Goal: Task Accomplishment & Management: Use online tool/utility

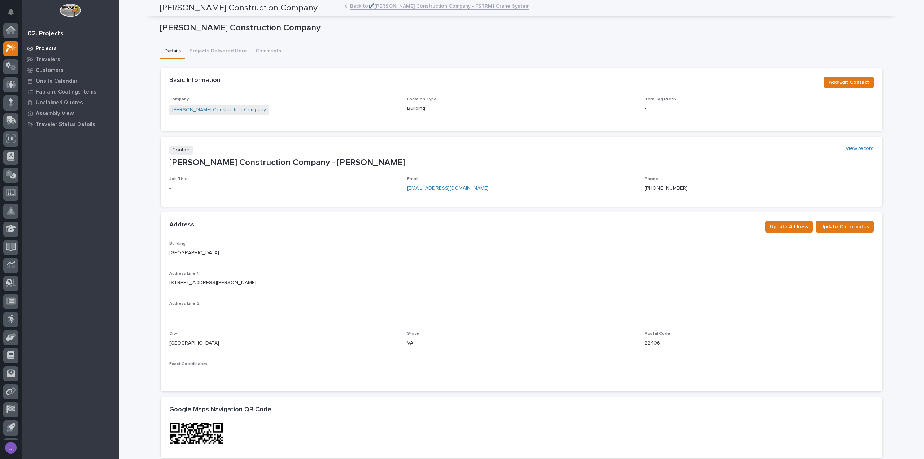
scroll to position [16, 0]
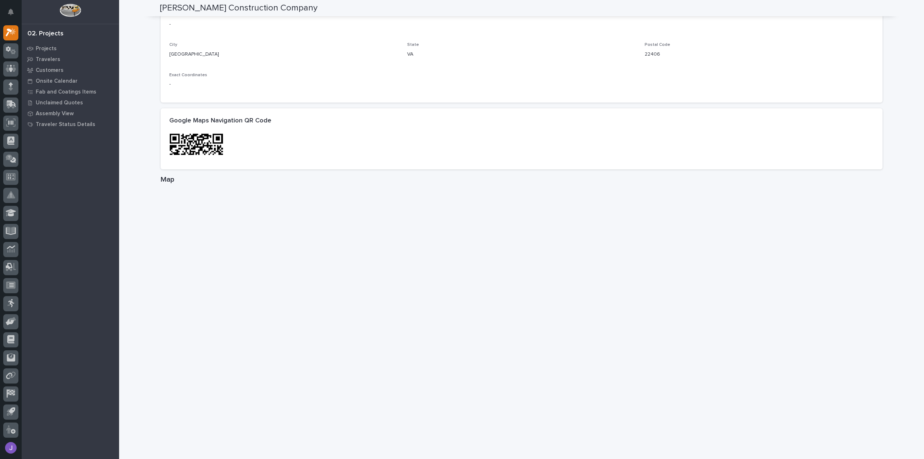
click at [43, 37] on div "02. Projects" at bounding box center [45, 34] width 36 height 8
click at [46, 47] on p "Projects" at bounding box center [46, 48] width 21 height 6
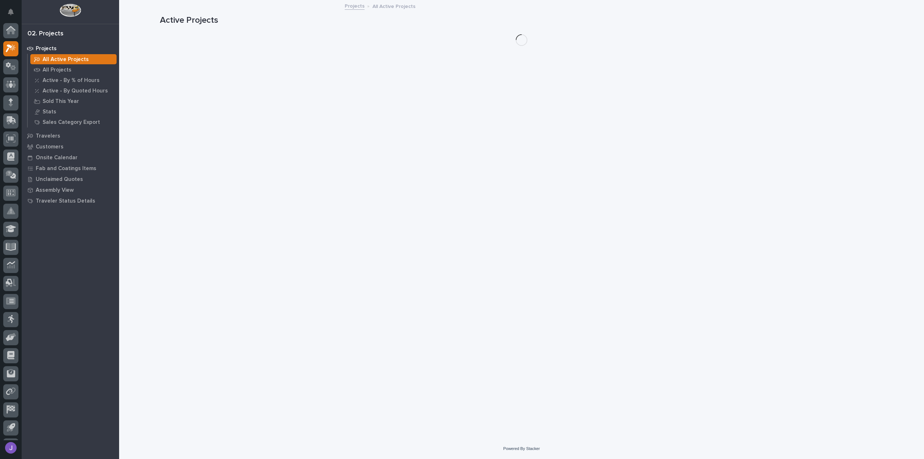
scroll to position [16, 0]
click at [66, 69] on p "All Projects" at bounding box center [57, 70] width 29 height 6
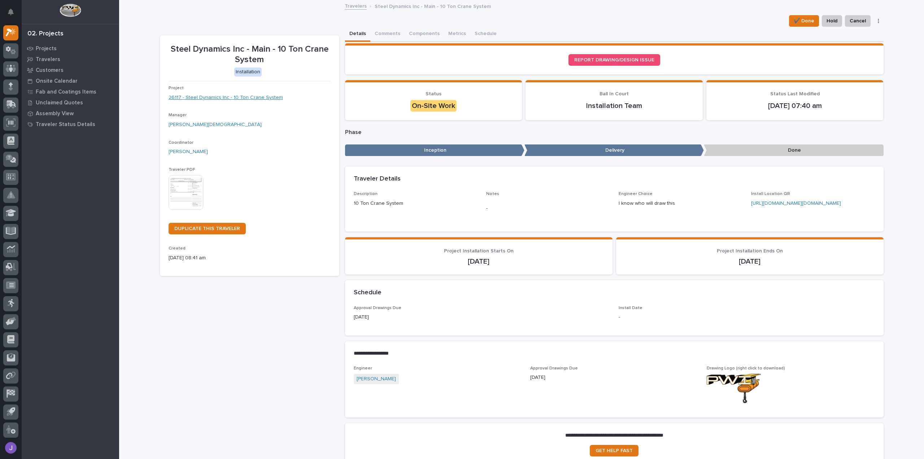
click at [200, 98] on link "26117 - Steel Dynamics Inc - 10 Ton Crane System" at bounding box center [225, 98] width 114 height 8
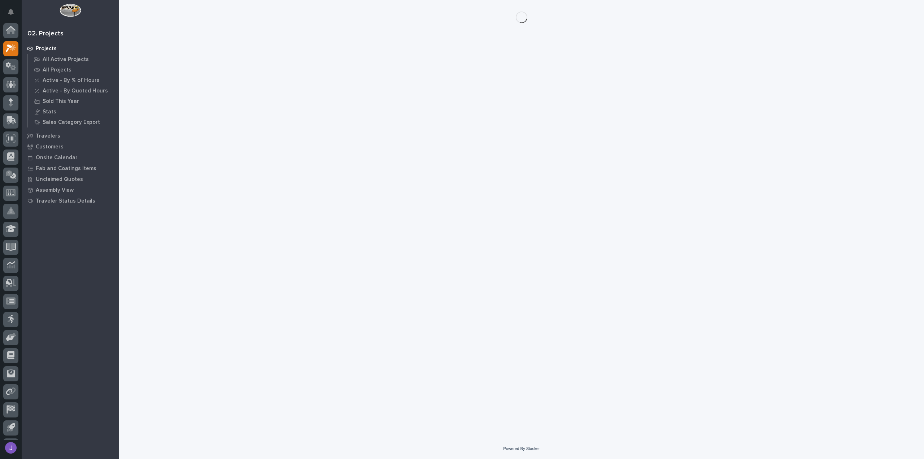
scroll to position [16, 0]
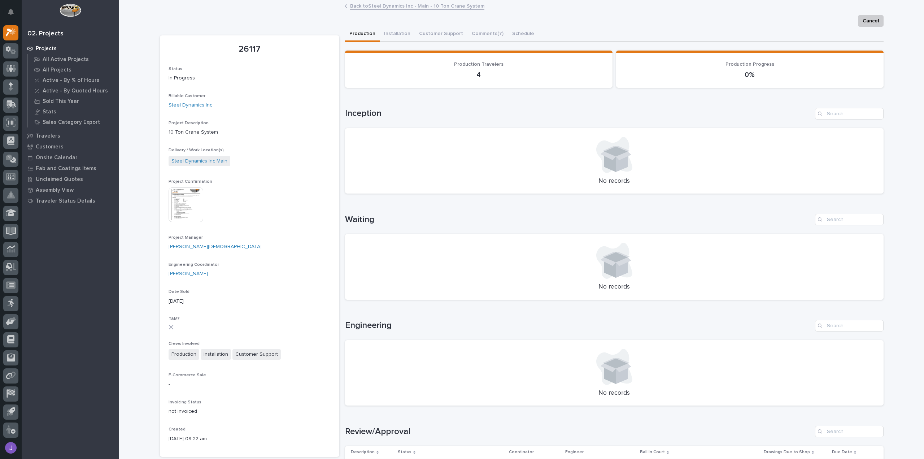
click at [178, 201] on img at bounding box center [185, 204] width 35 height 35
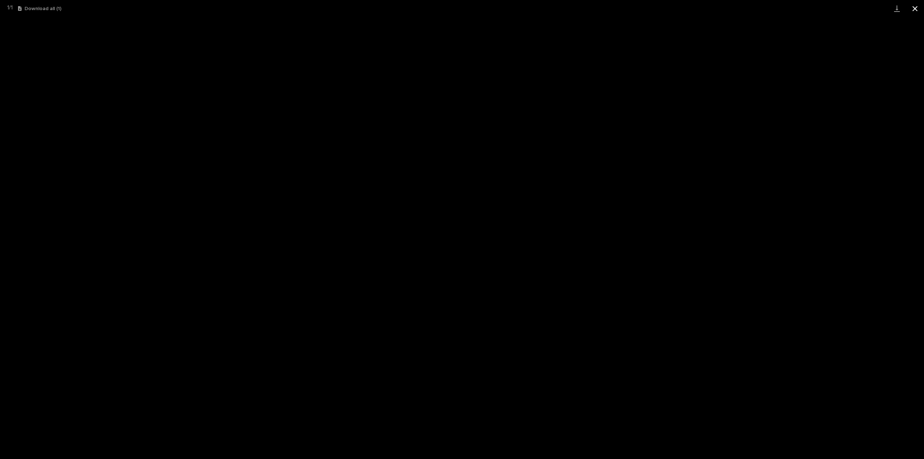
click at [915, 10] on button "Close gallery" at bounding box center [915, 8] width 18 height 17
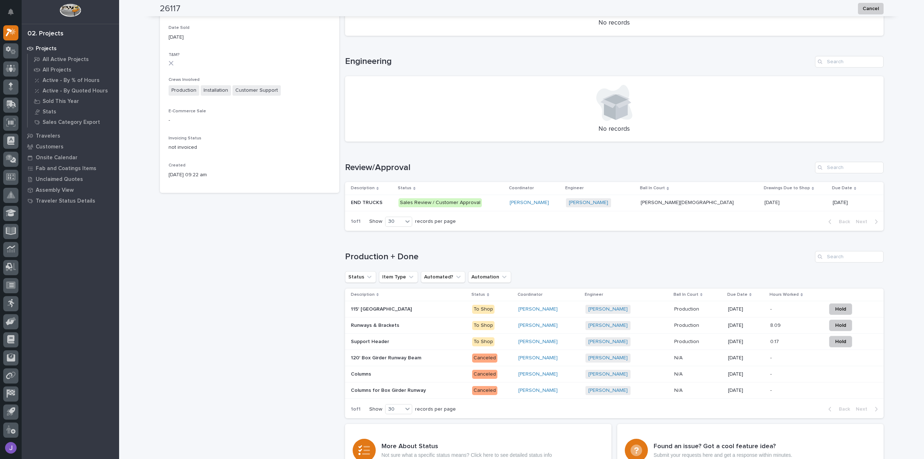
scroll to position [289, 0]
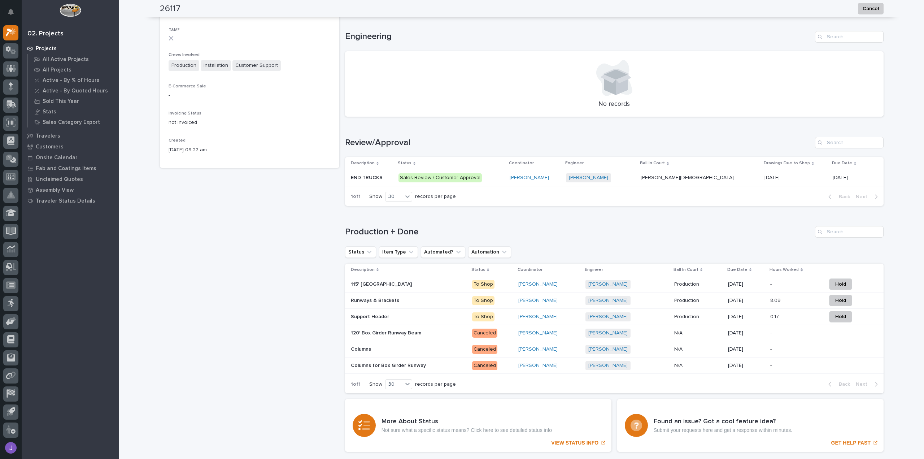
click at [422, 286] on p at bounding box center [409, 284] width 116 height 6
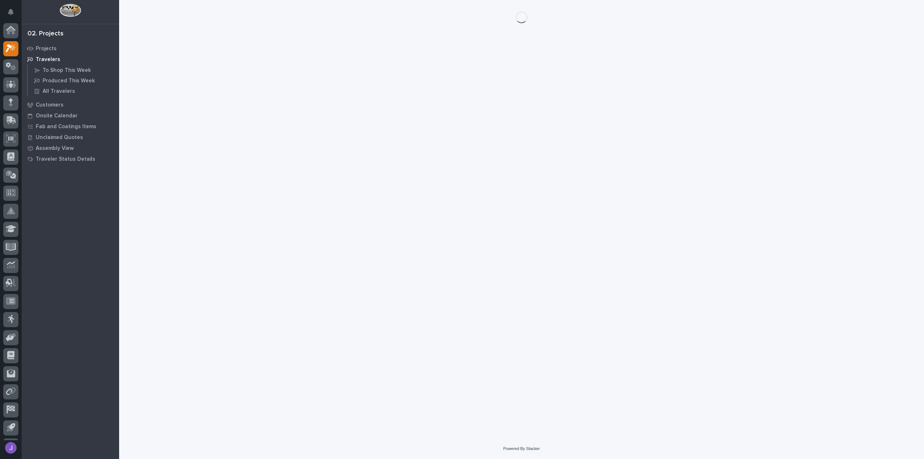
scroll to position [16, 0]
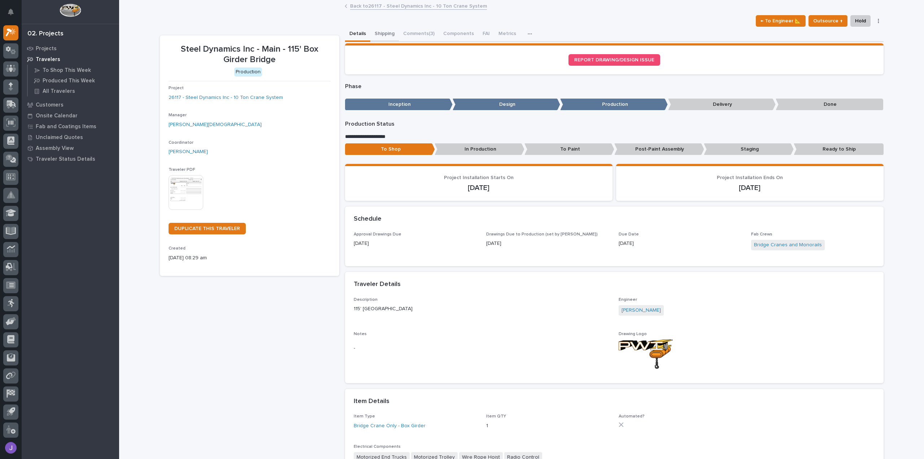
click at [374, 35] on button "Shipping" at bounding box center [384, 34] width 29 height 15
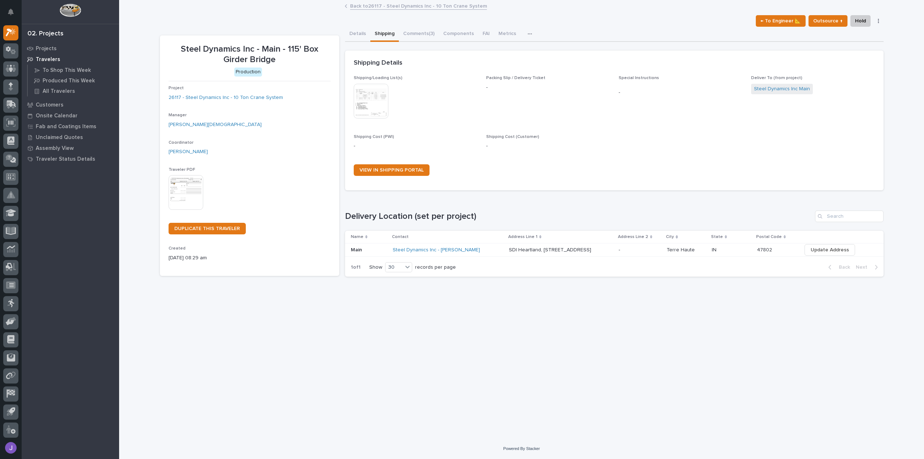
click at [481, 249] on div "Steel Dynamics Inc - Ivar Warner" at bounding box center [448, 250] width 110 height 6
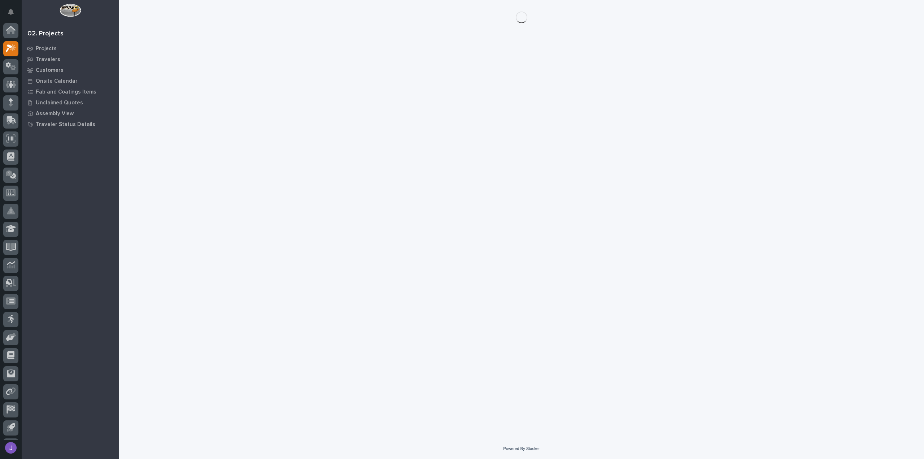
scroll to position [16, 0]
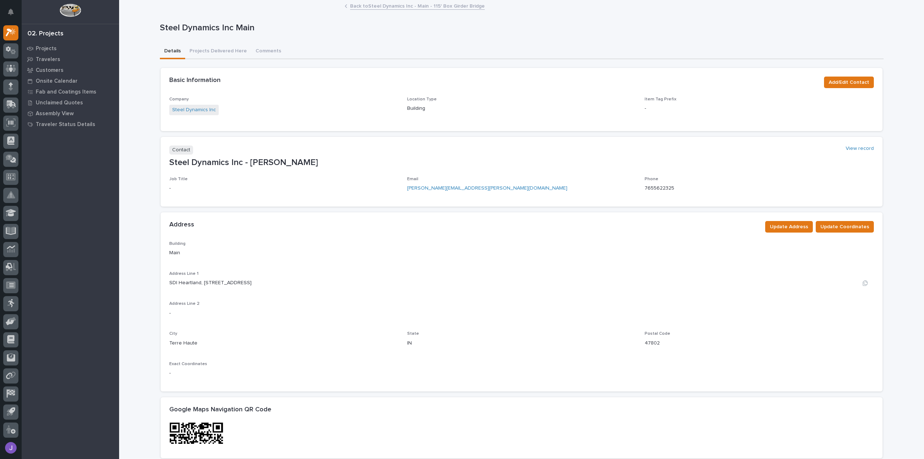
drag, startPoint x: 166, startPoint y: 284, endPoint x: 246, endPoint y: 286, distance: 79.8
click at [244, 285] on div "SDI Heartland, 455 W Industrial Dr" at bounding box center [521, 283] width 704 height 8
click at [250, 290] on div "Address Line 1 SDI Heartland, 455 W Industrial Dr" at bounding box center [521, 281] width 704 height 21
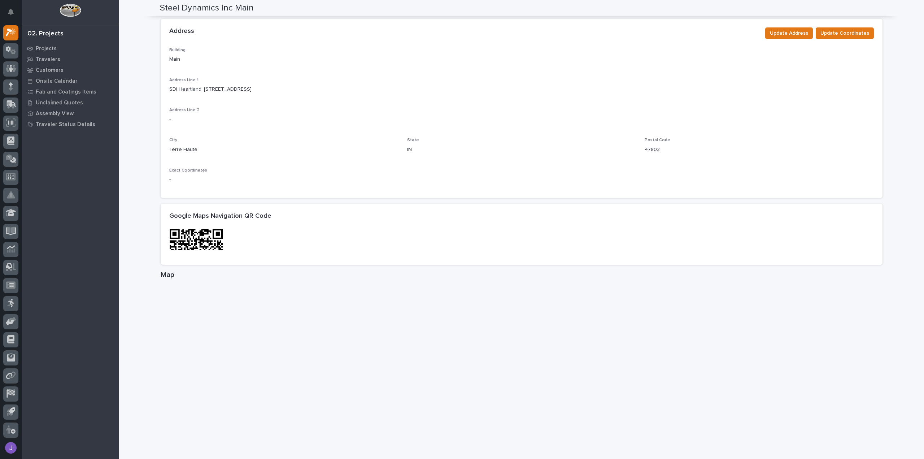
scroll to position [216, 0]
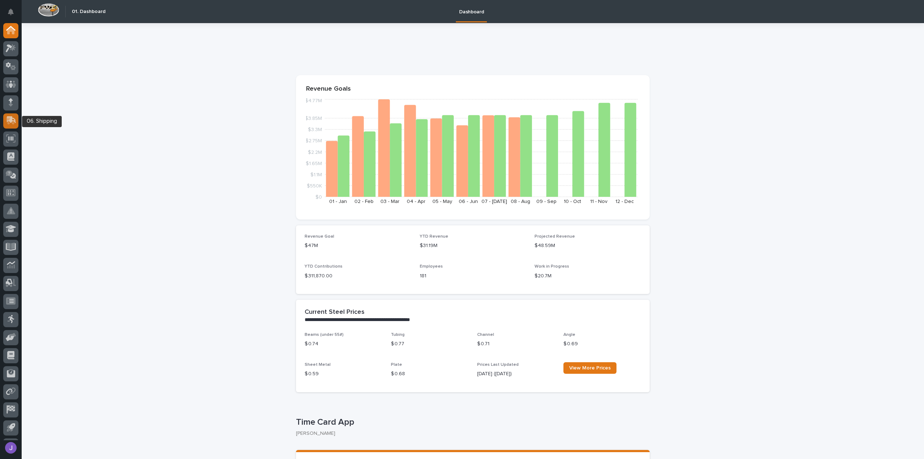
click at [9, 121] on icon at bounding box center [11, 119] width 9 height 7
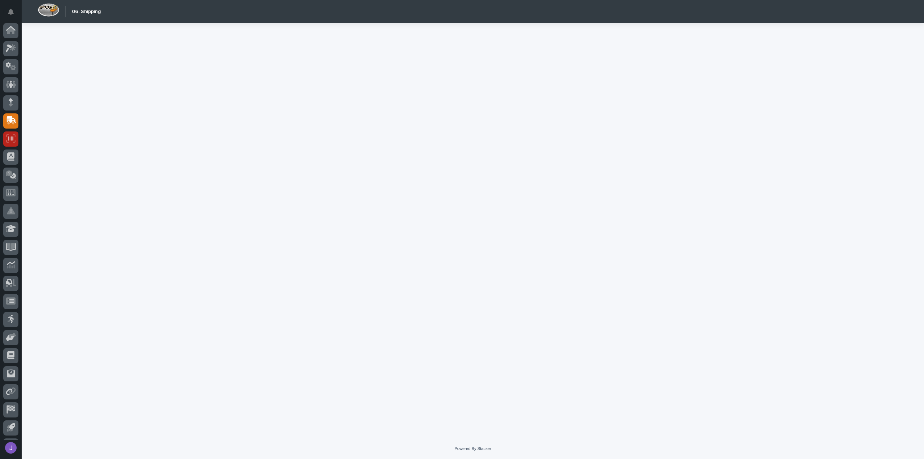
scroll to position [16, 0]
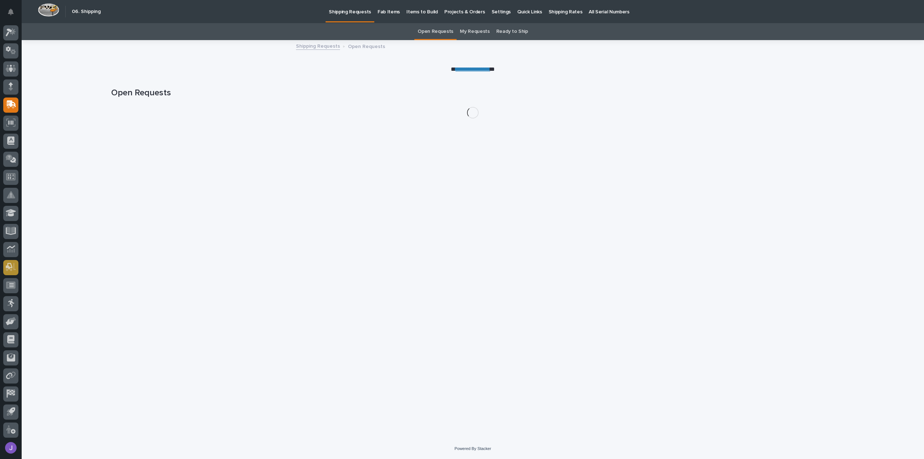
click at [14, 266] on icon at bounding box center [11, 267] width 10 height 8
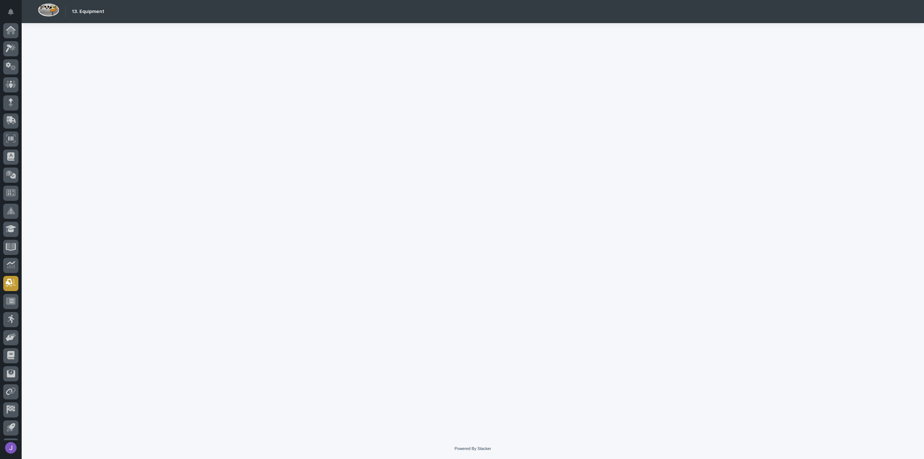
scroll to position [16, 0]
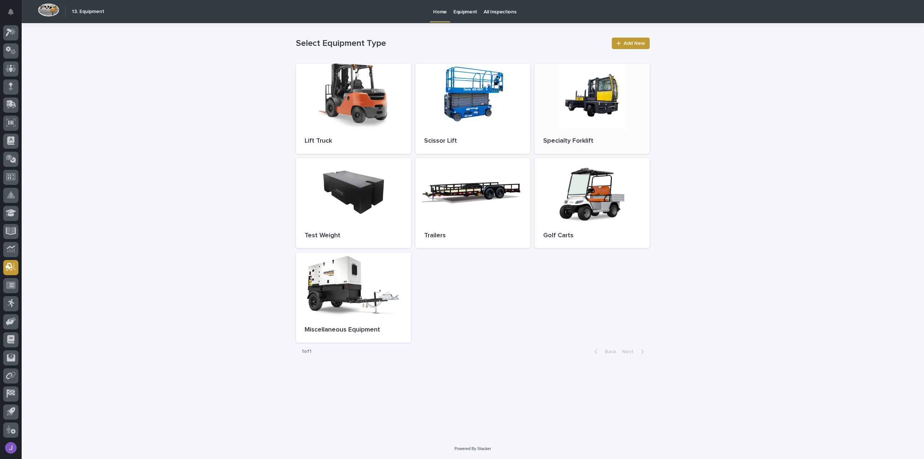
click at [584, 130] on div "Specialty Forklift" at bounding box center [591, 140] width 115 height 25
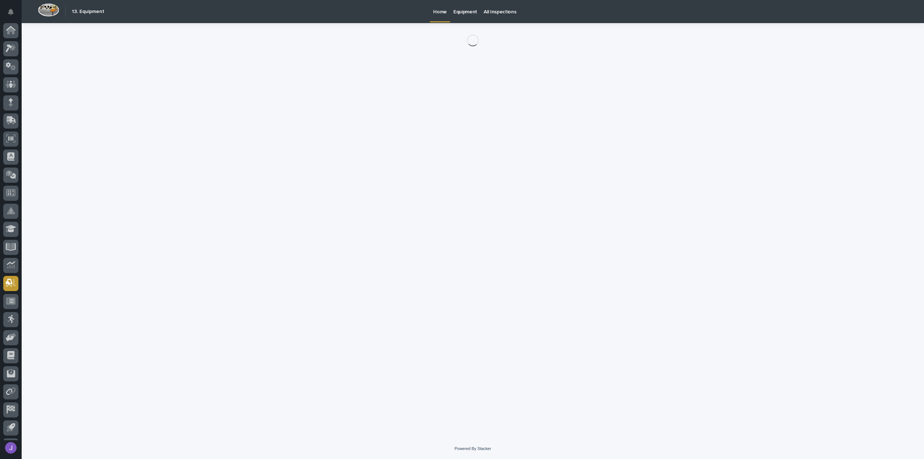
scroll to position [16, 0]
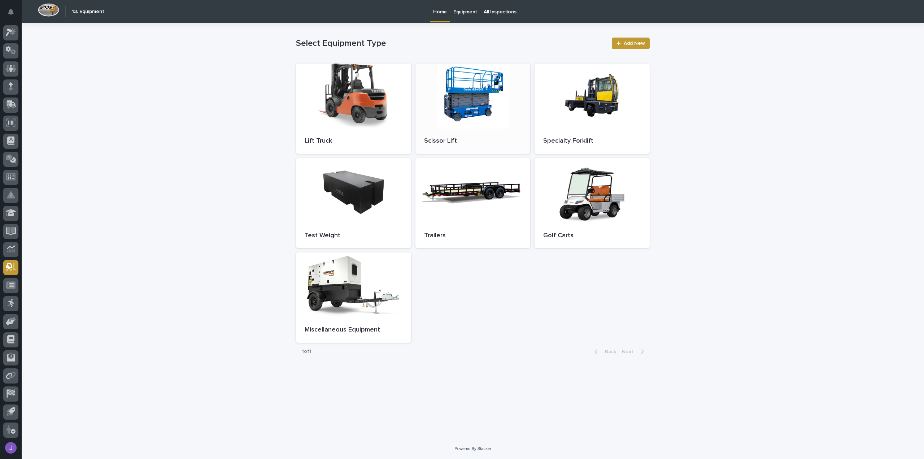
click at [485, 116] on div at bounding box center [472, 96] width 115 height 65
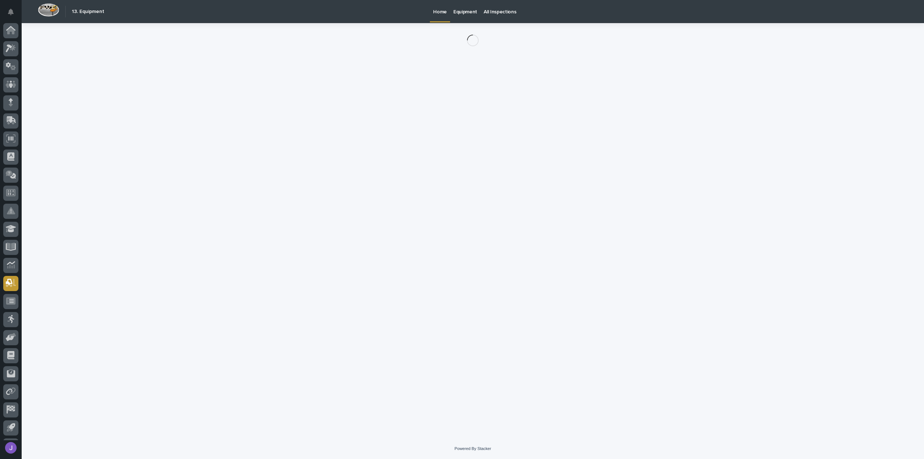
scroll to position [16, 0]
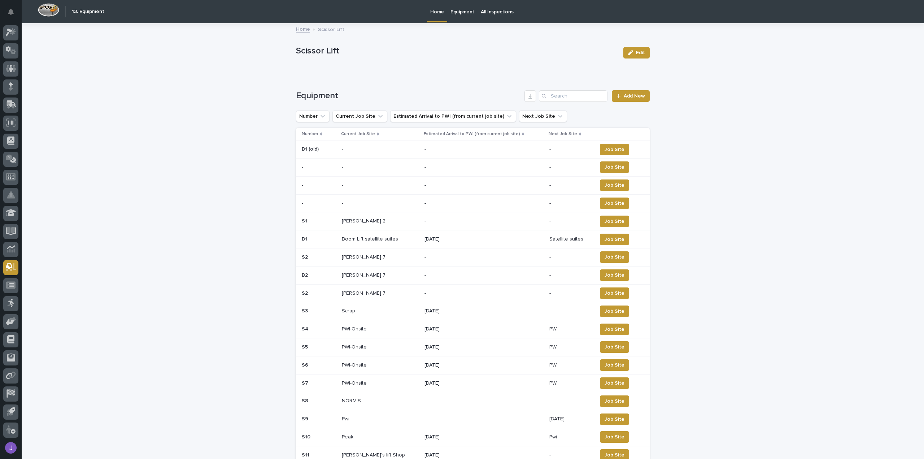
click at [429, 239] on p "07/18/2025" at bounding box center [483, 239] width 119 height 6
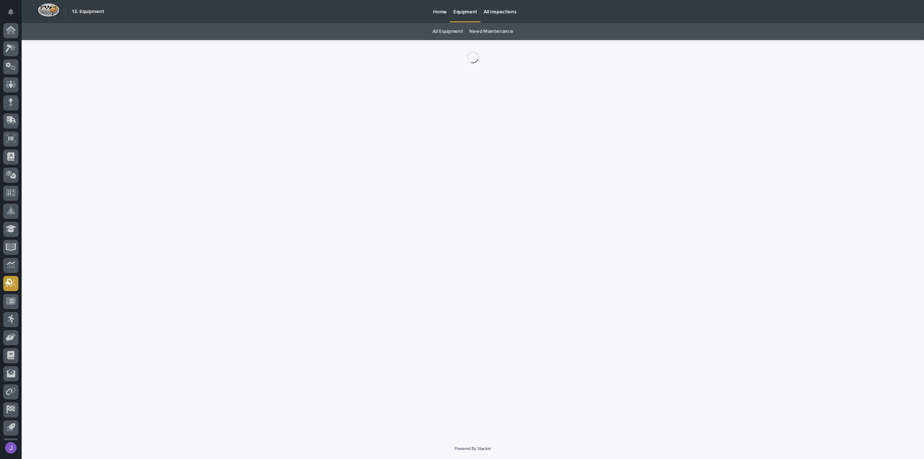
scroll to position [16, 0]
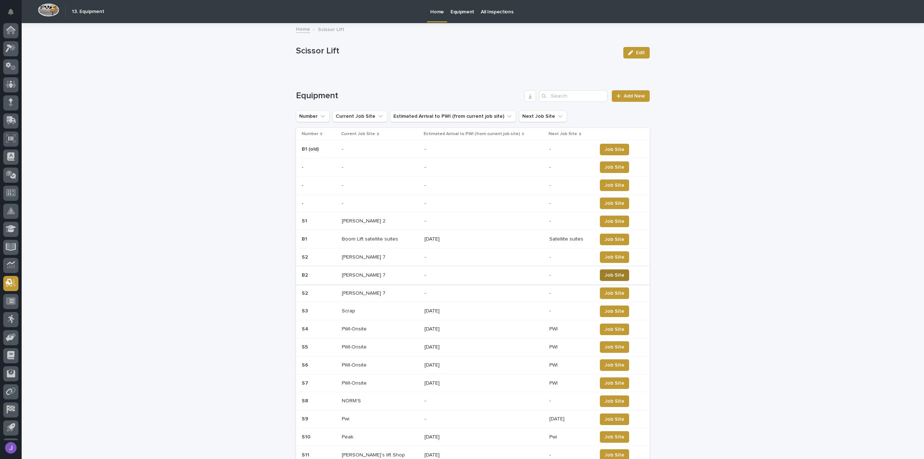
scroll to position [16, 0]
click at [605, 239] on span "Job Site" at bounding box center [614, 239] width 20 height 7
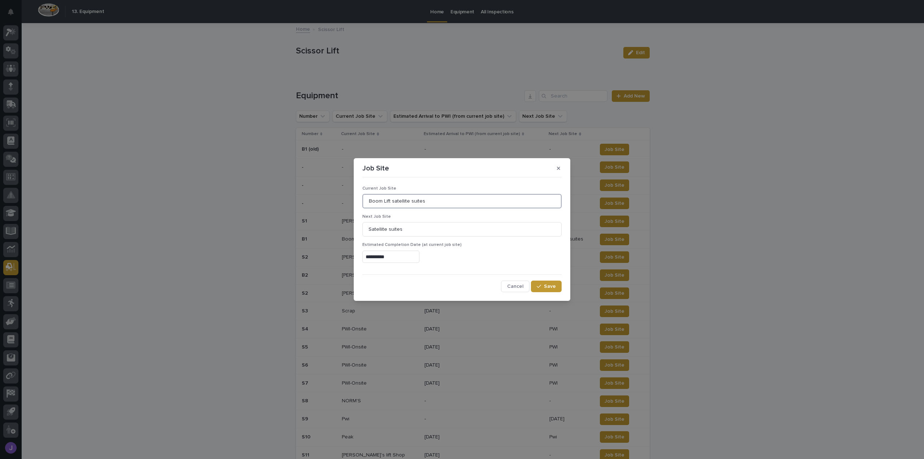
click at [434, 203] on input "Boom Lift satellite suites" at bounding box center [461, 201] width 199 height 14
type input "B"
type input "s"
click at [419, 206] on input "Shop-Onsite" at bounding box center [461, 201] width 199 height 14
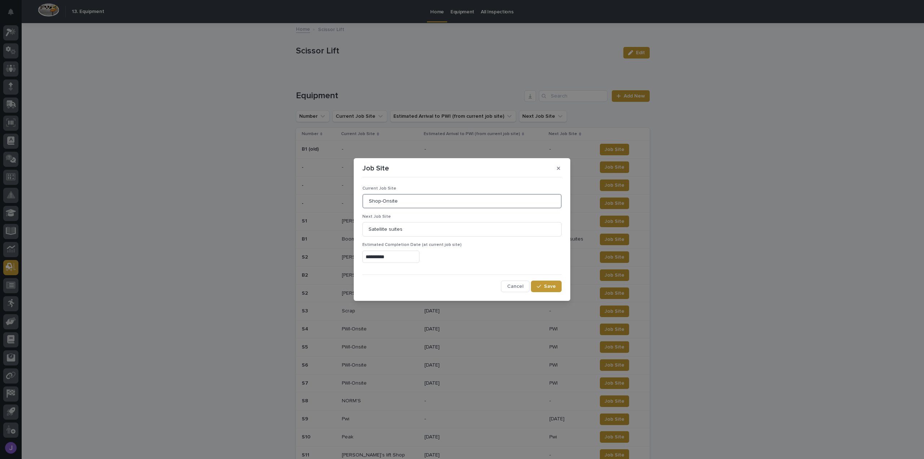
click at [451, 199] on input "Shop-Onsite" at bounding box center [461, 201] width 199 height 14
type input "Shop-Onsite"
click at [402, 228] on input "Satellite suites" at bounding box center [461, 229] width 199 height 14
type input "S"
type input "Shop"
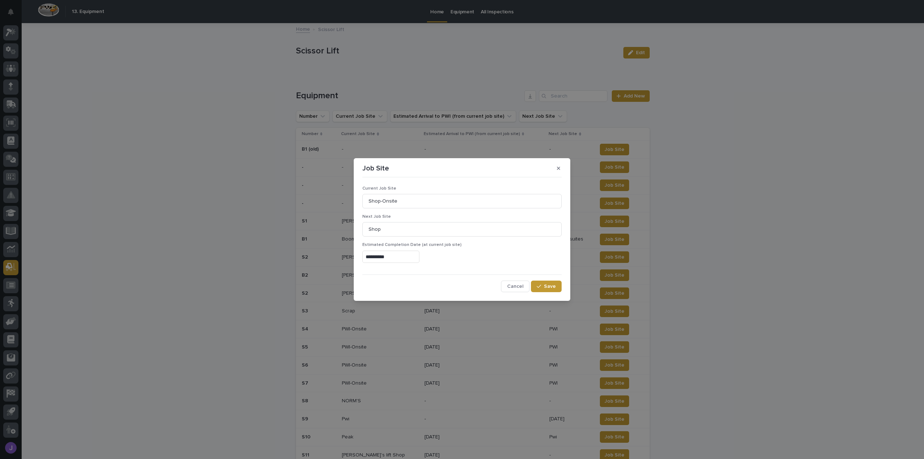
click at [397, 259] on input "**********" at bounding box center [390, 256] width 57 height 13
click at [427, 143] on button "Next Month" at bounding box center [426, 145] width 12 height 12
click at [425, 144] on span "Next Month" at bounding box center [425, 145] width 0 height 10
click at [352, 145] on span "Previous Month" at bounding box center [352, 145] width 0 height 10
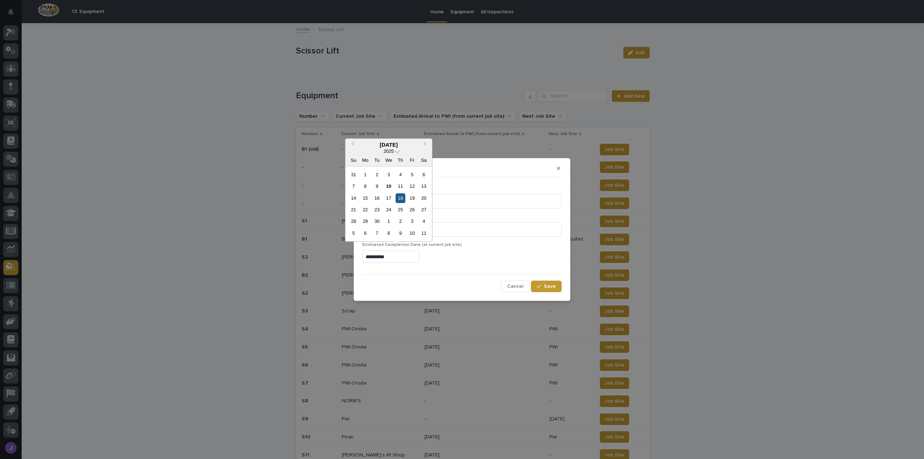
click at [403, 201] on div "18" at bounding box center [400, 198] width 10 height 10
click at [379, 257] on input "**********" at bounding box center [390, 256] width 57 height 13
click at [391, 186] on div "10" at bounding box center [389, 186] width 10 height 10
type input "**********"
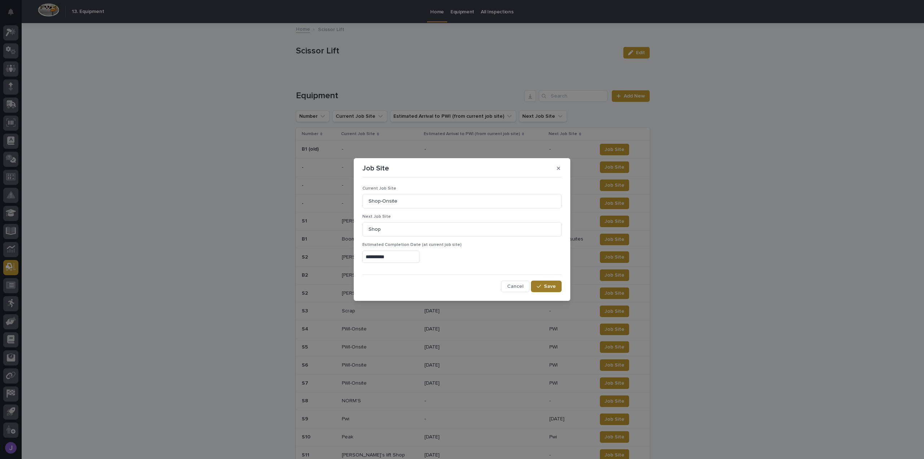
click at [547, 288] on span "Save" at bounding box center [550, 286] width 12 height 5
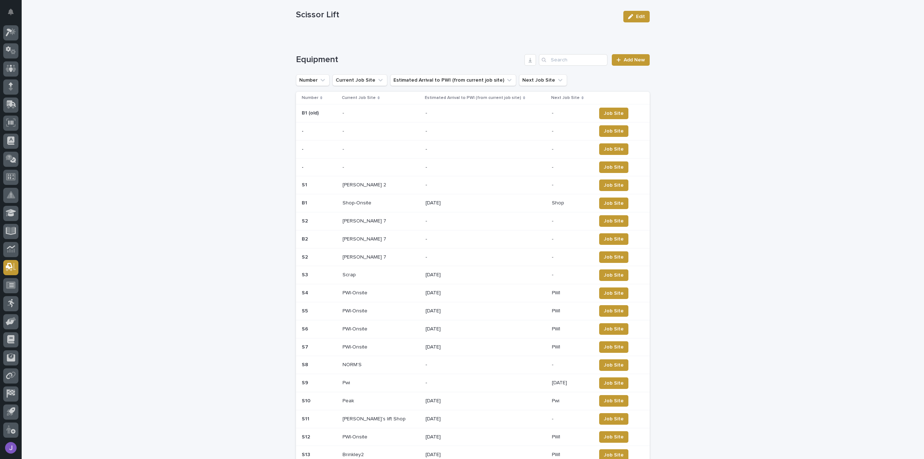
scroll to position [0, 0]
